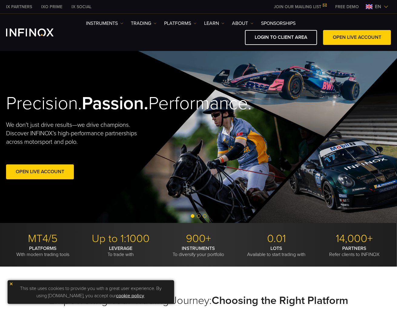
click at [376, 7] on span "en" at bounding box center [378, 6] width 11 height 7
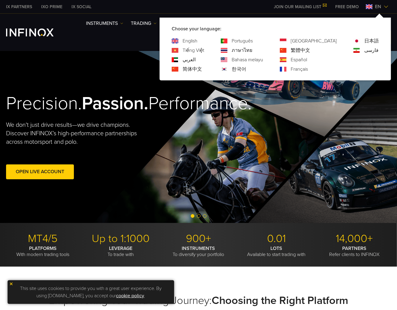
click at [246, 68] on link "한국어" at bounding box center [239, 68] width 15 height 7
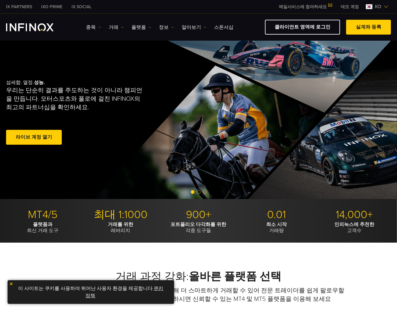
click at [10, 285] on img at bounding box center [11, 284] width 4 height 4
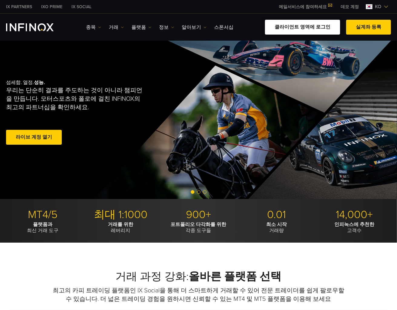
click at [325, 32] on link "클라이언트 영역에 로그인" at bounding box center [302, 27] width 75 height 15
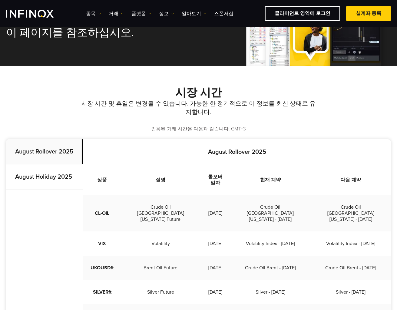
scroll to position [61, 0]
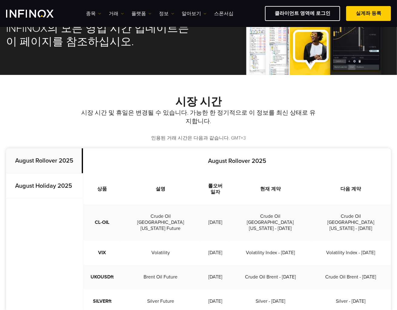
click at [68, 183] on strong "August Holiday 2025" at bounding box center [43, 185] width 57 height 7
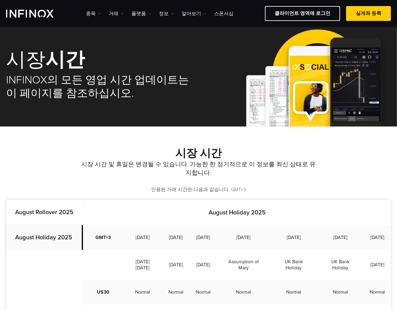
scroll to position [0, 0]
